Goal: Task Accomplishment & Management: Manage account settings

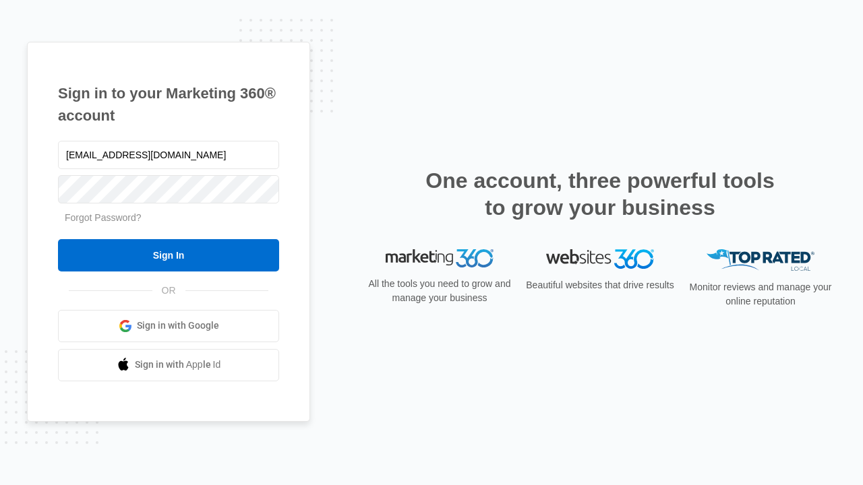
type input "dankie614@gmail.com"
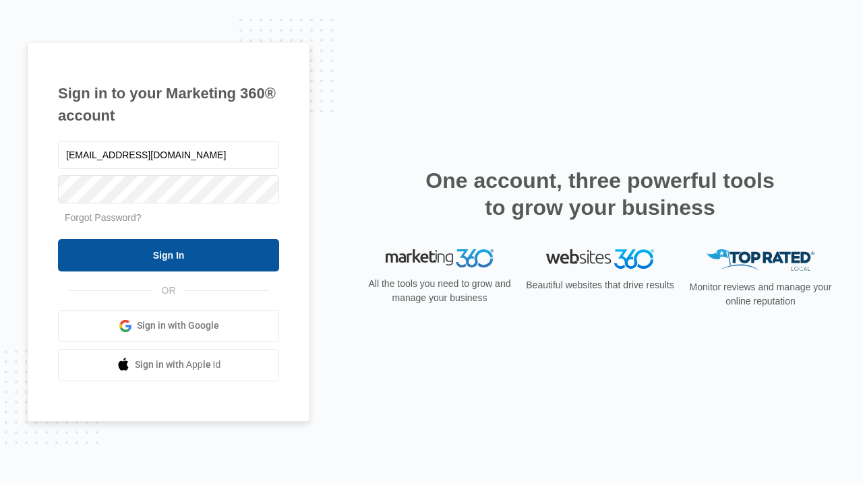
click at [168, 255] on input "Sign In" at bounding box center [168, 255] width 221 height 32
